Goal: Task Accomplishment & Management: Manage account settings

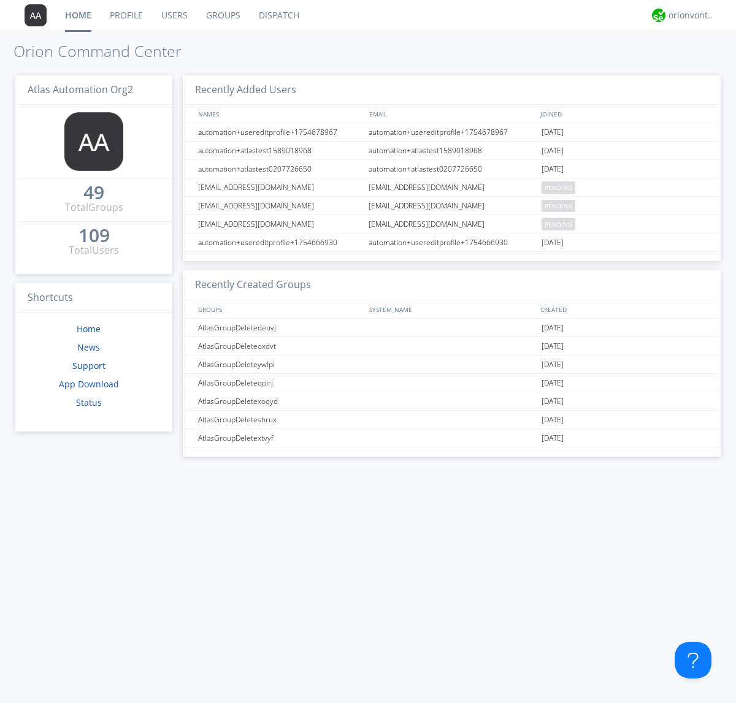
click at [174, 15] on link "Users" at bounding box center [174, 15] width 45 height 31
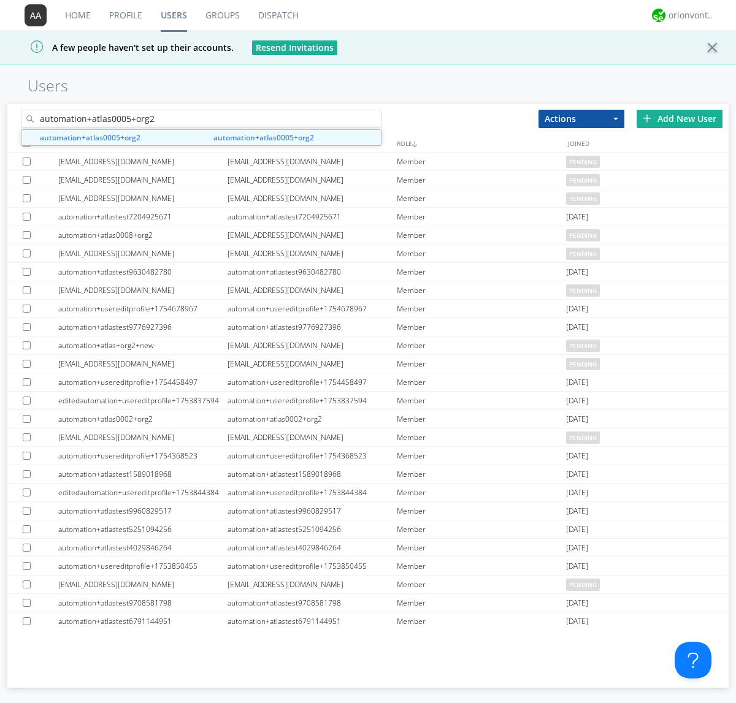
type input "automation+atlas0005+org2"
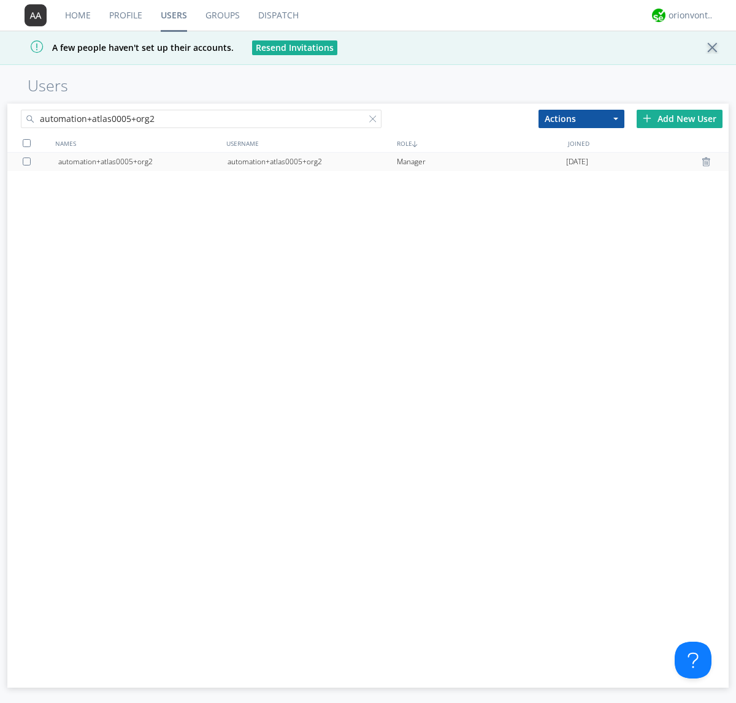
click at [312, 161] on div "automation+atlas0005+org2" at bounding box center [311, 162] width 169 height 18
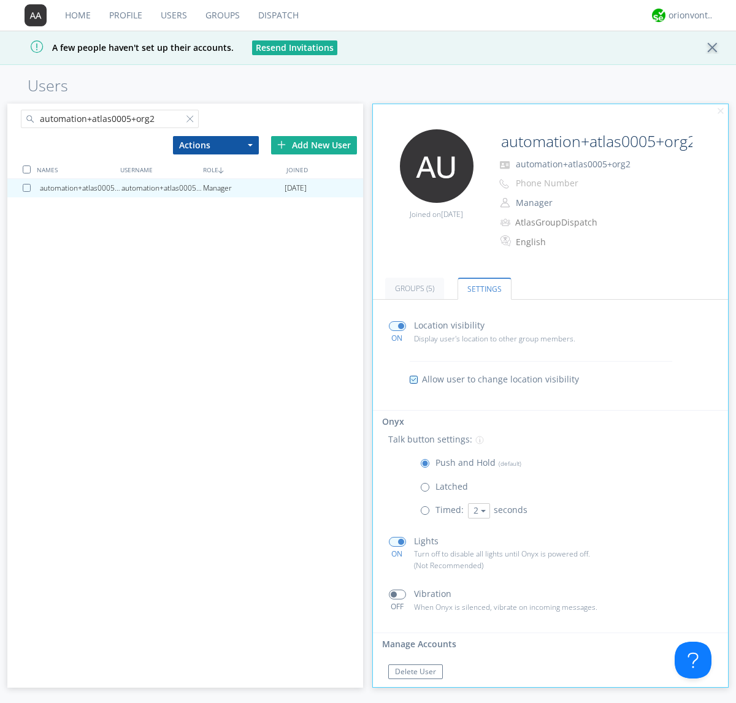
click at [397, 541] on span at bounding box center [397, 542] width 17 height 10
click at [0, 0] on input "checkbox" at bounding box center [0, 0] width 0 height 0
click at [397, 541] on span at bounding box center [397, 542] width 17 height 10
click at [0, 0] on input "checkbox" at bounding box center [0, 0] width 0 height 0
